Goal: Task Accomplishment & Management: Manage account settings

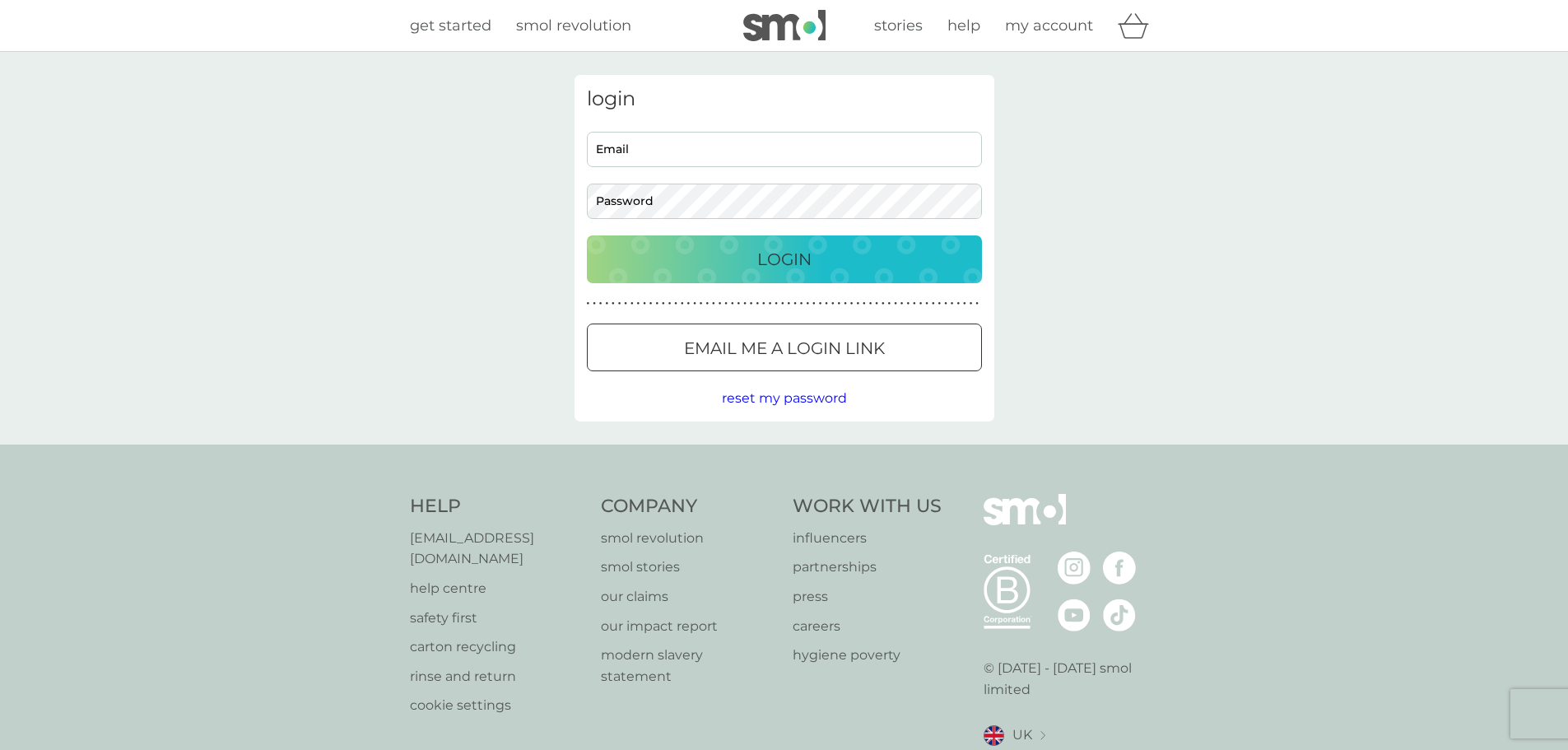
type input "[EMAIL_ADDRESS][DOMAIN_NAME]"
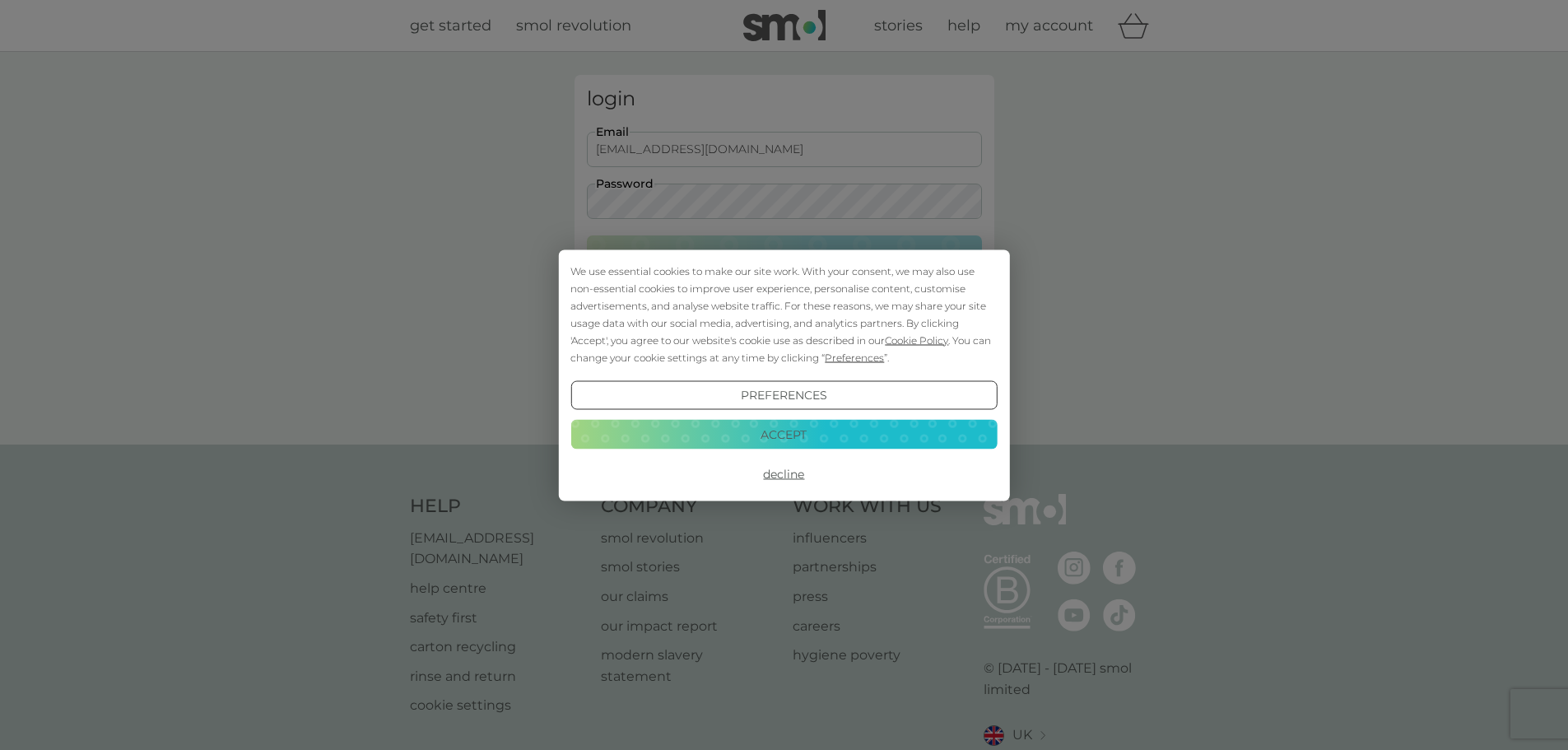
click at [772, 427] on button "Accept" at bounding box center [784, 435] width 427 height 29
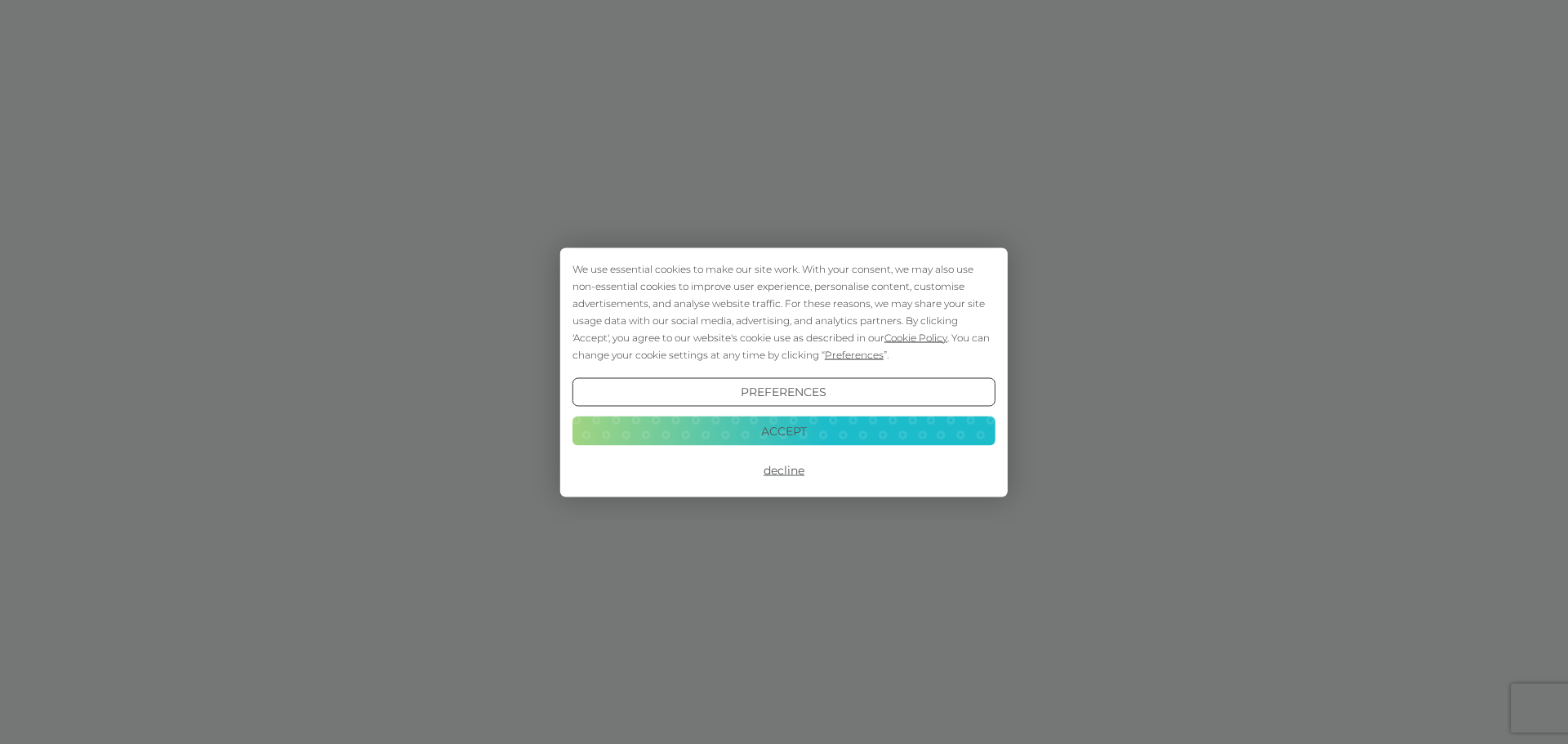
click at [805, 425] on button "Accept" at bounding box center [784, 432] width 423 height 29
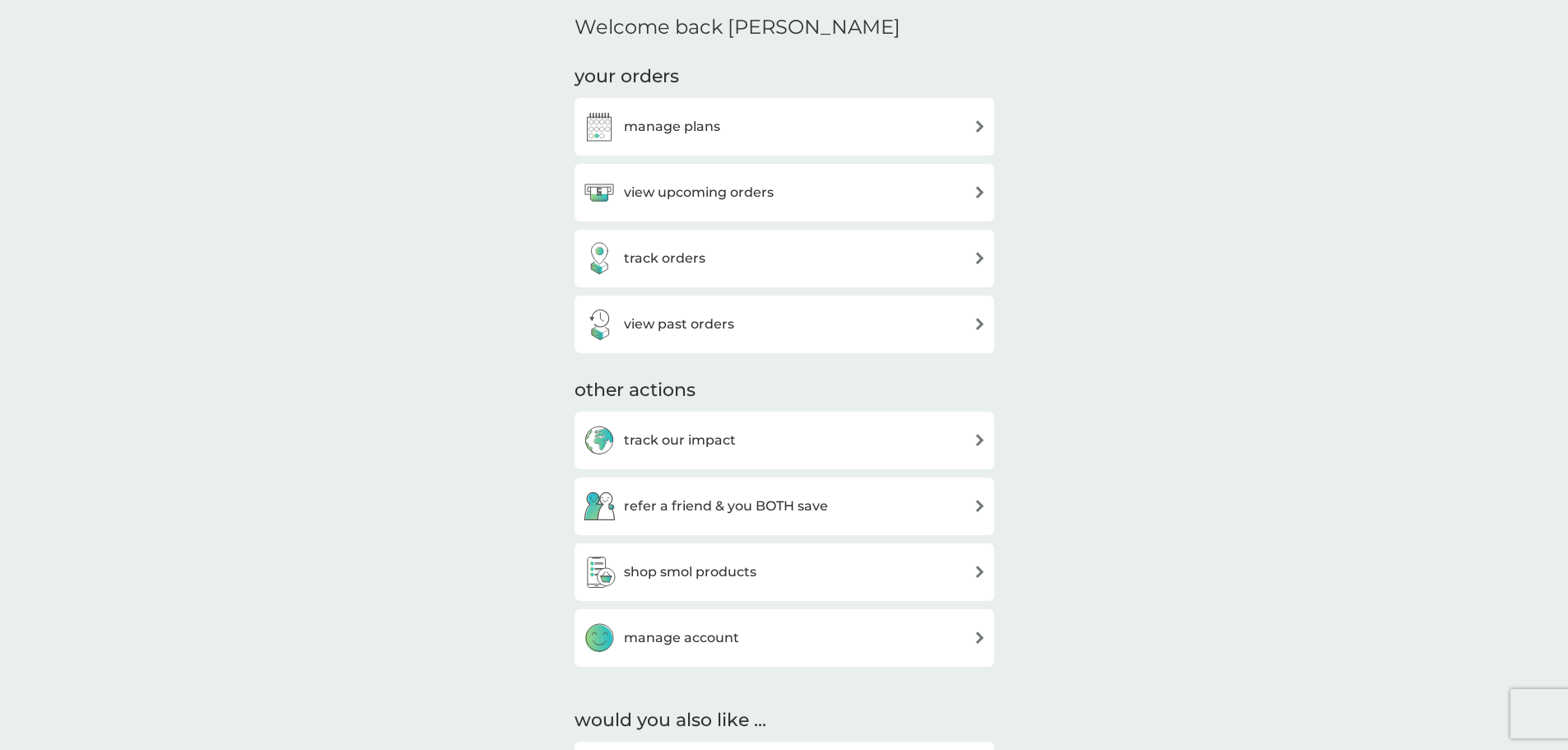
scroll to position [493, 0]
click at [965, 129] on div "manage plans" at bounding box center [784, 126] width 404 height 33
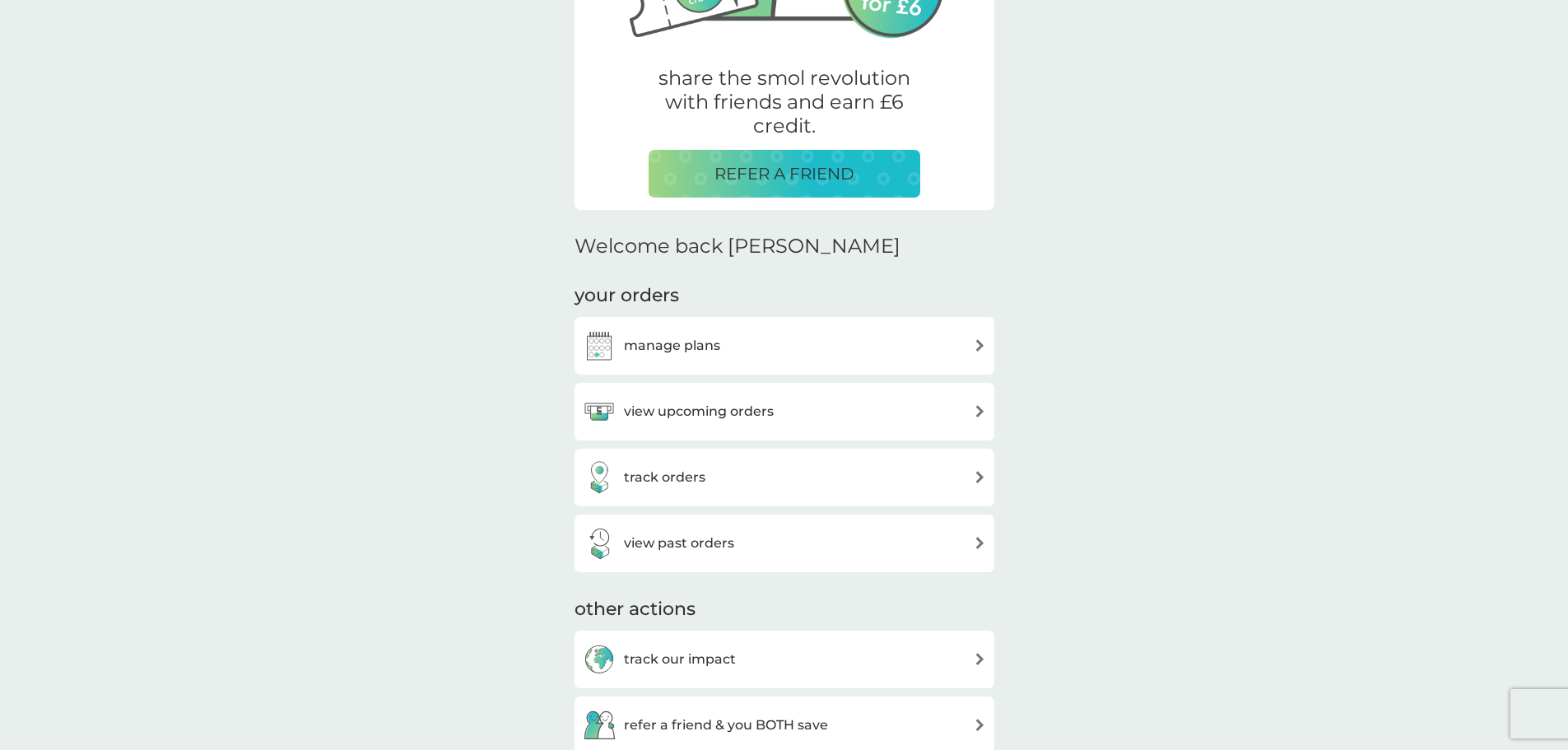
scroll to position [274, 0]
click at [982, 350] on img at bounding box center [979, 344] width 12 height 12
